Goal: Task Accomplishment & Management: Use online tool/utility

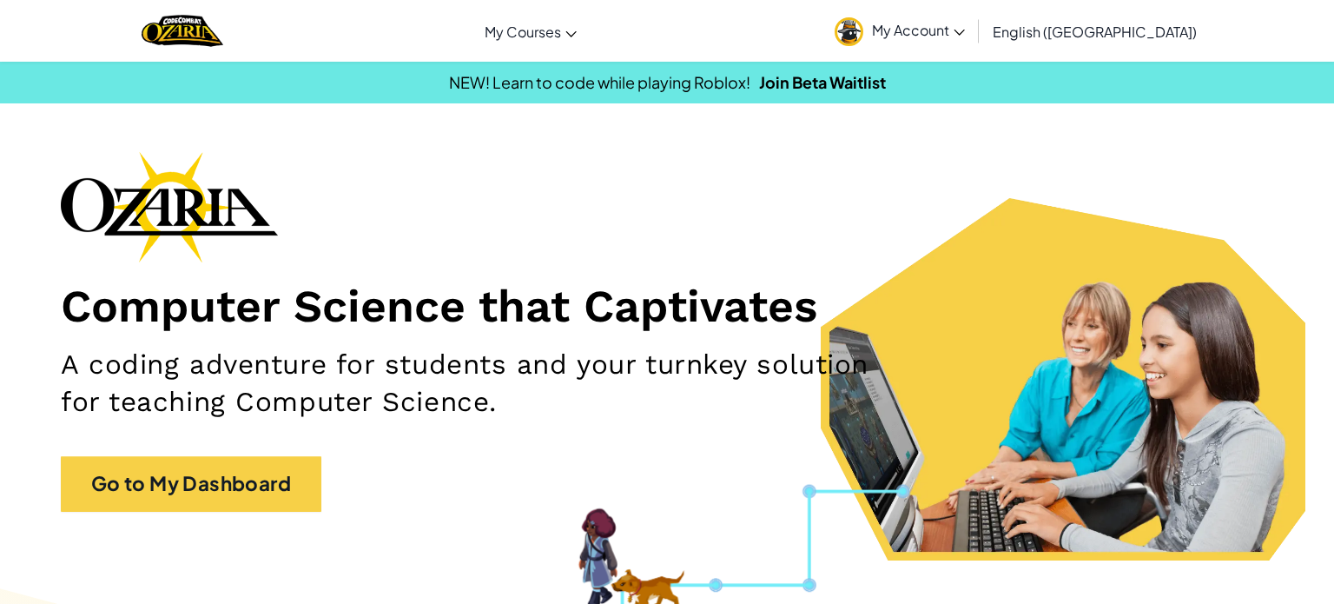
click at [0, 0] on link "Ozaria Classroom" at bounding box center [0, 0] width 0 height 0
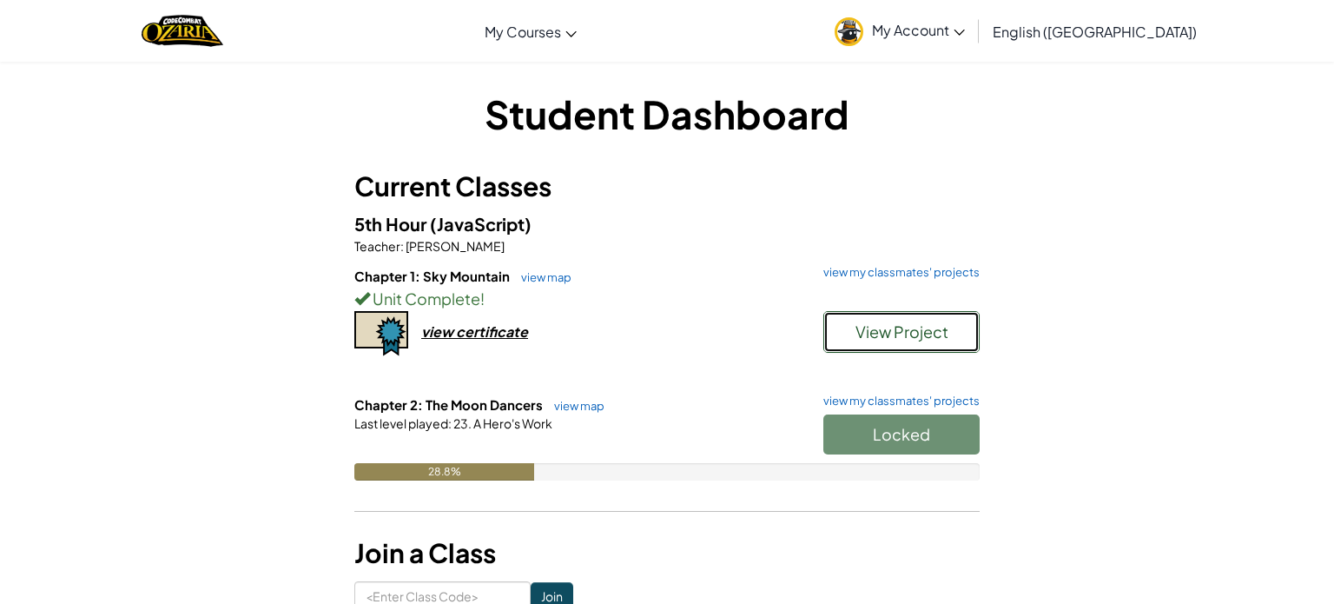
click at [847, 323] on button "View Project" at bounding box center [901, 332] width 156 height 42
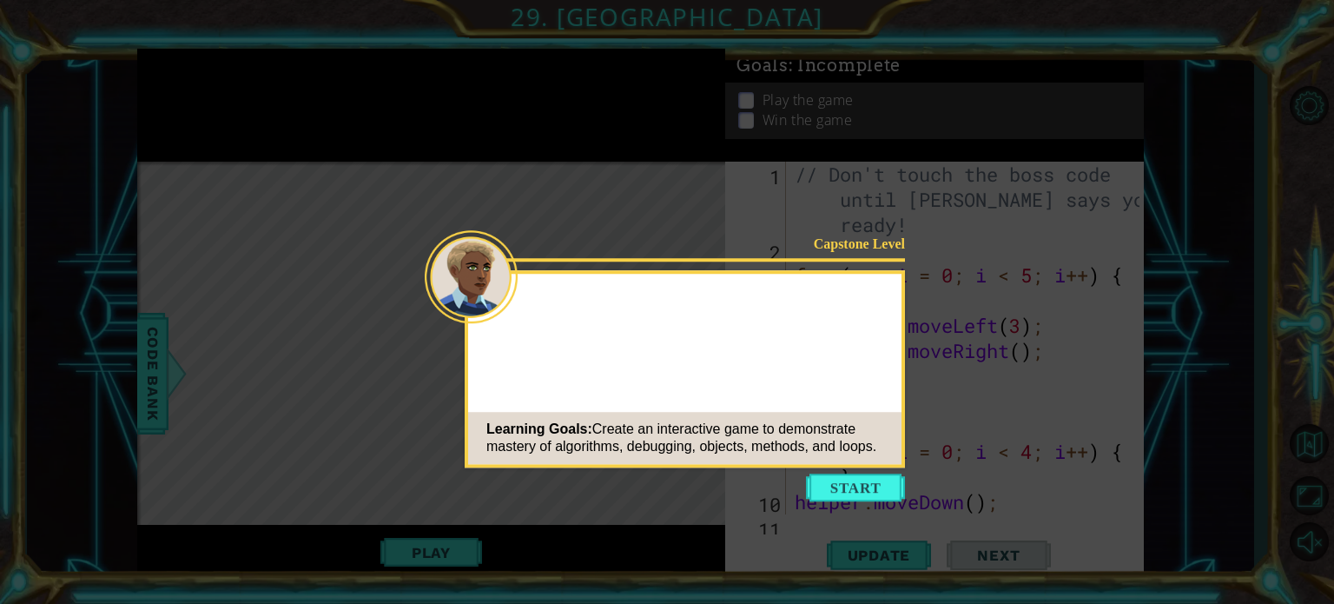
click at [864, 483] on button "Start" at bounding box center [855, 487] width 99 height 28
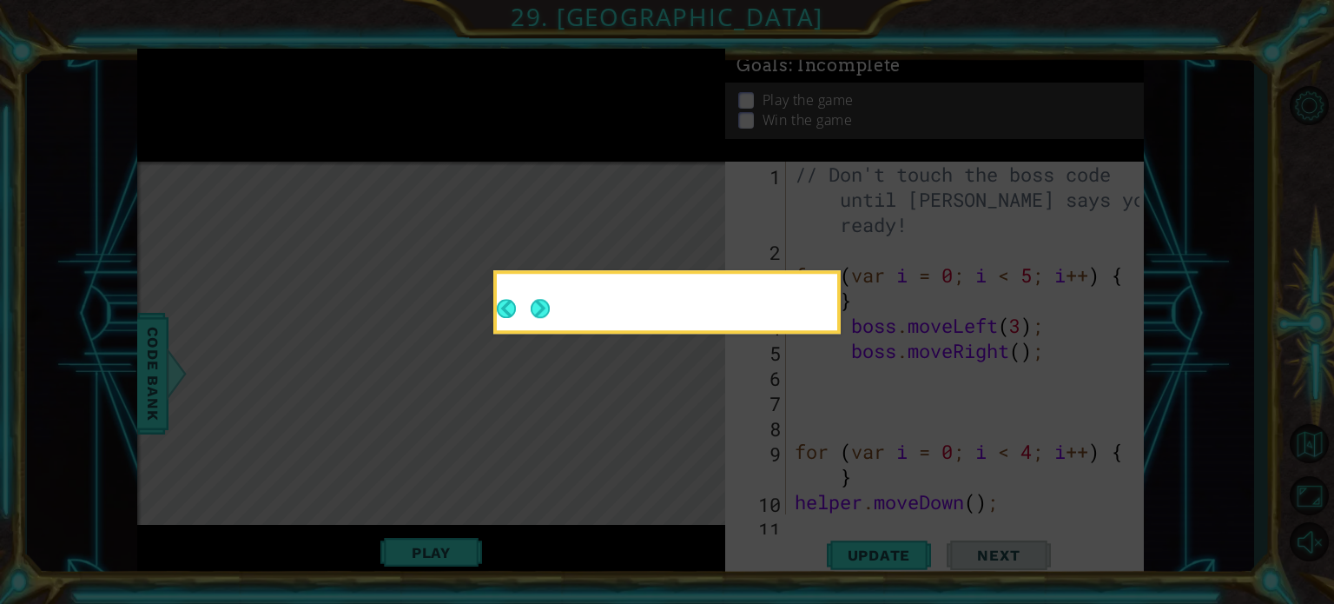
click at [540, 299] on button "Next" at bounding box center [540, 308] width 19 height 19
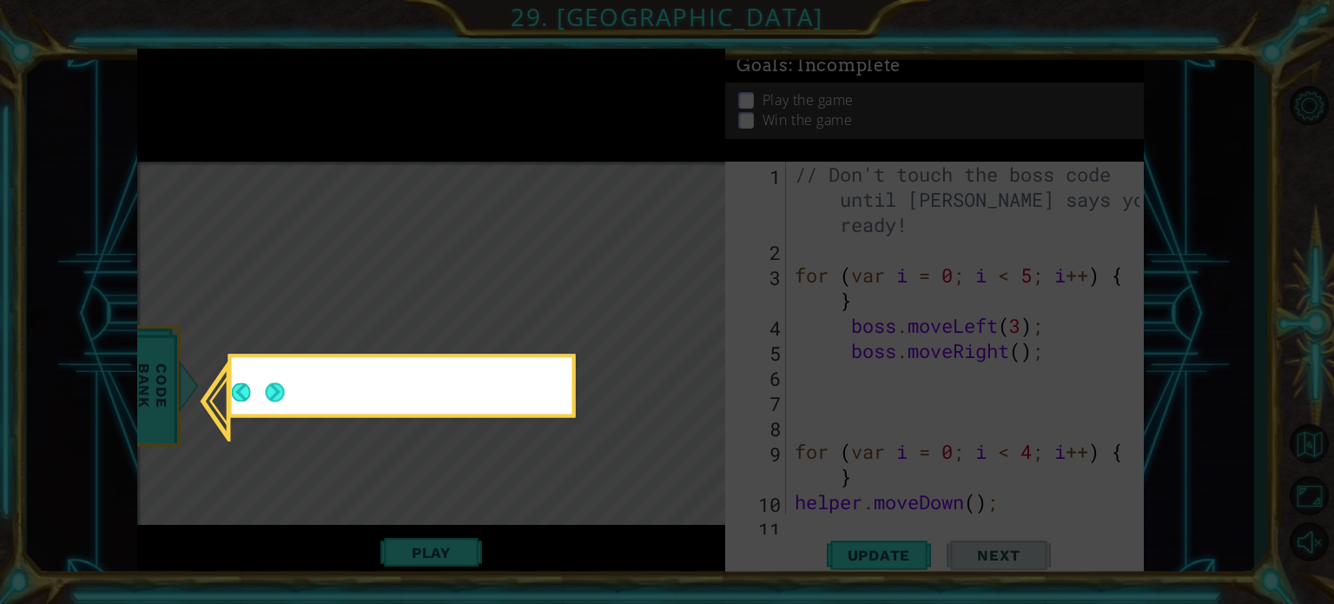
click at [270, 393] on button "Next" at bounding box center [275, 392] width 21 height 21
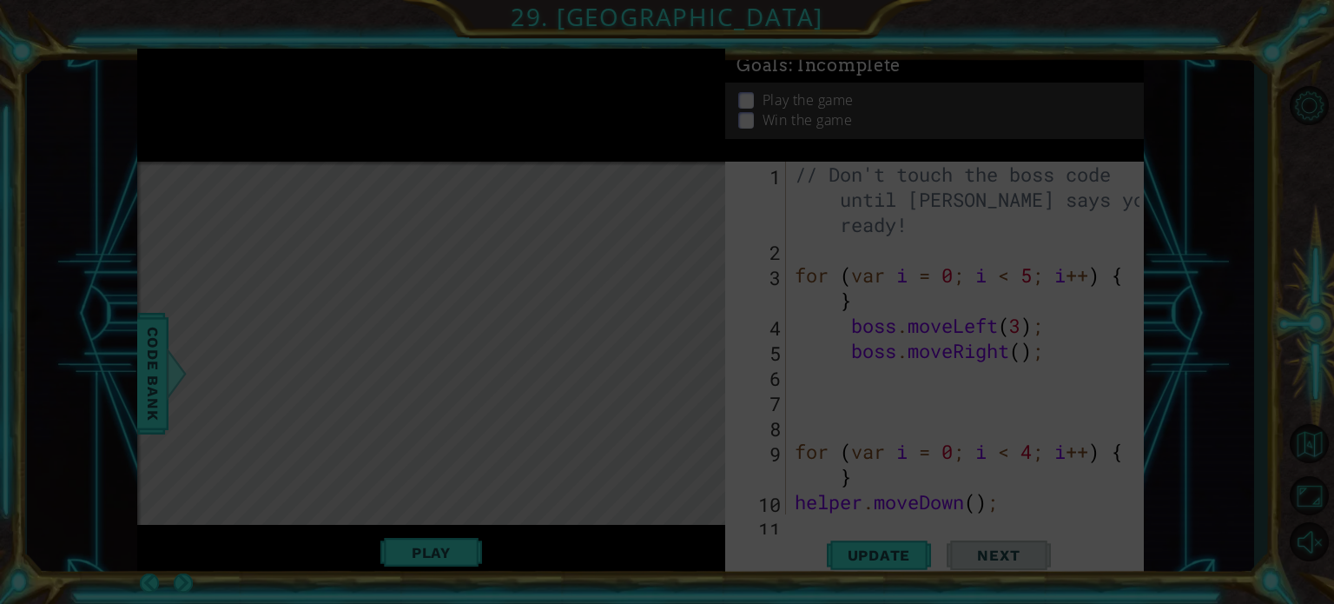
click at [279, 376] on icon at bounding box center [667, 302] width 1334 height 604
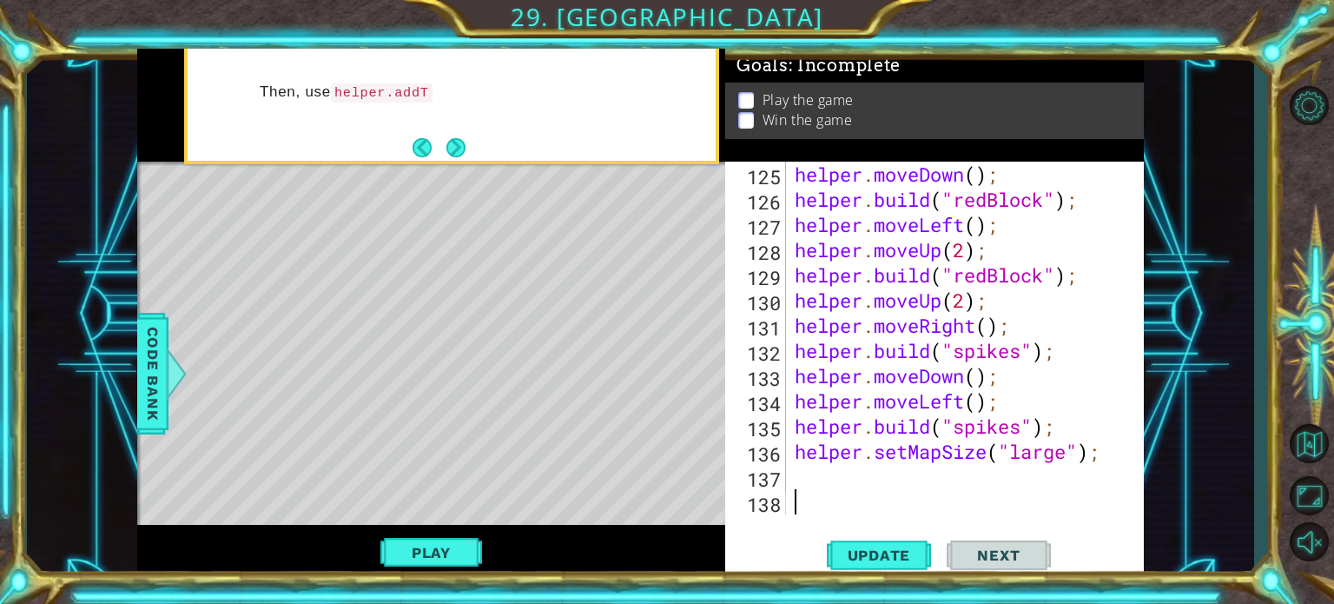
scroll to position [3249, 0]
